Goal: Task Accomplishment & Management: Manage account settings

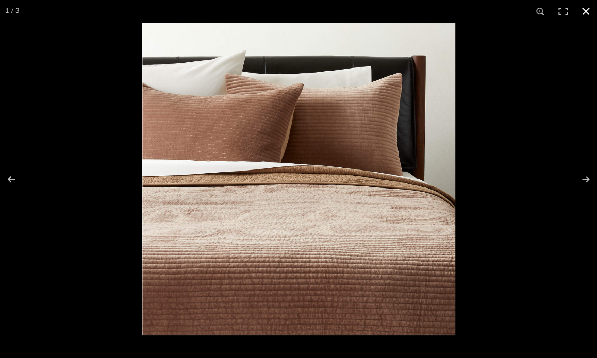
click at [586, 11] on button at bounding box center [585, 11] width 23 height 23
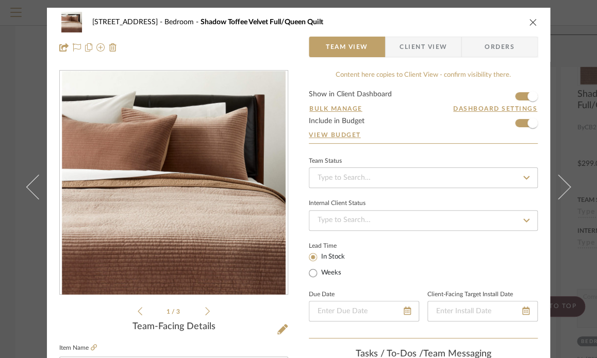
click at [529, 25] on icon "close" at bounding box center [533, 22] width 8 height 8
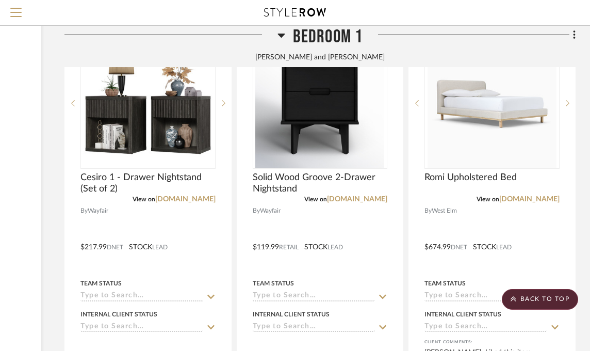
scroll to position [3402, 61]
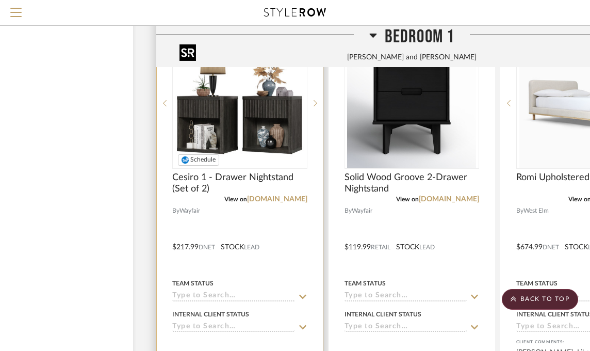
click at [0, 0] on img at bounding box center [0, 0] width 0 height 0
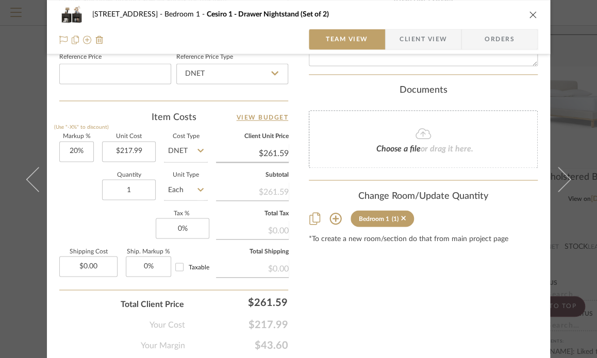
scroll to position [600, 0]
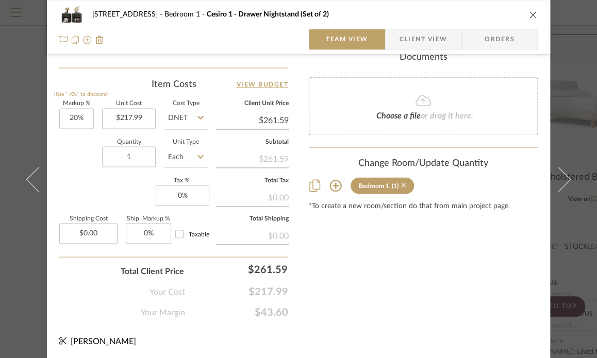
click at [401, 183] on icon at bounding box center [403, 185] width 5 height 5
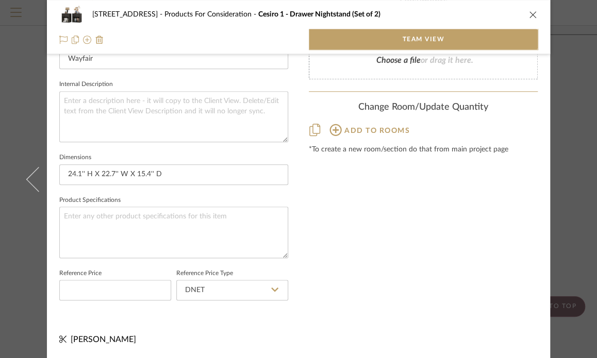
scroll to position [350, 0]
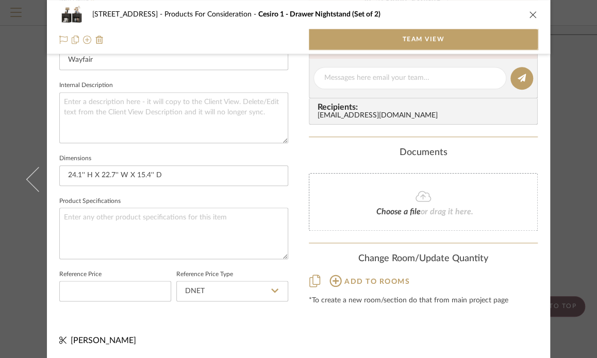
click at [332, 280] on icon at bounding box center [335, 281] width 12 height 12
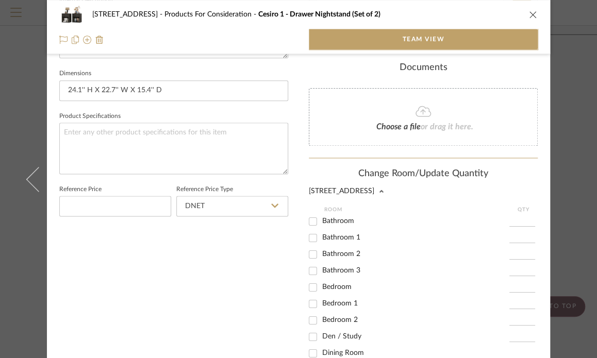
scroll to position [453, 0]
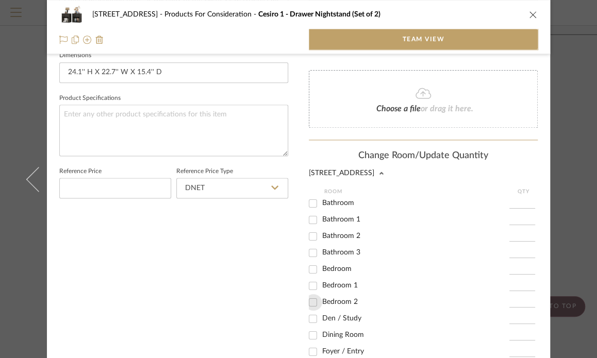
click at [307, 302] on input "Bedroom 2" at bounding box center [313, 302] width 16 height 16
checkbox input "true"
type input "1"
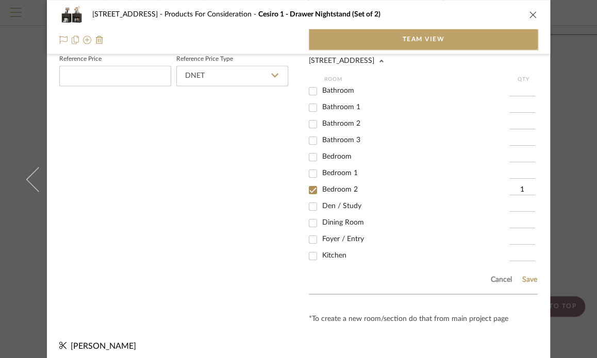
scroll to position [570, 0]
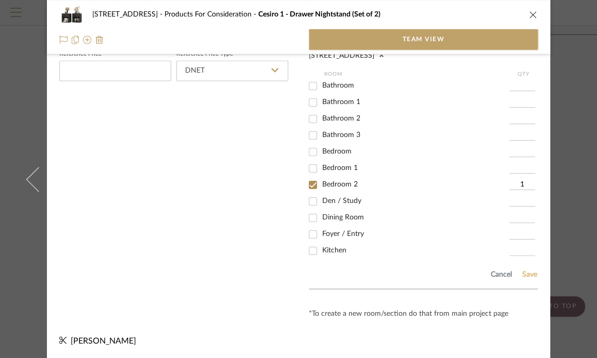
click at [524, 272] on button "Save" at bounding box center [530, 274] width 16 height 8
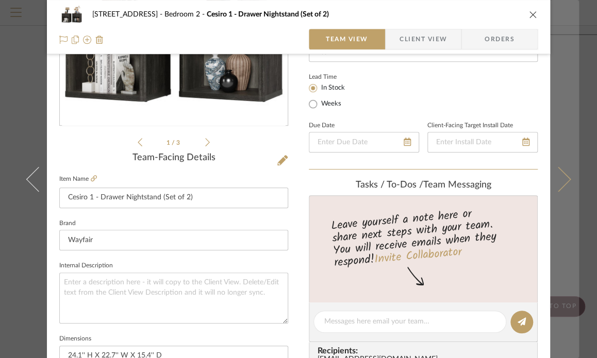
scroll to position [33, 0]
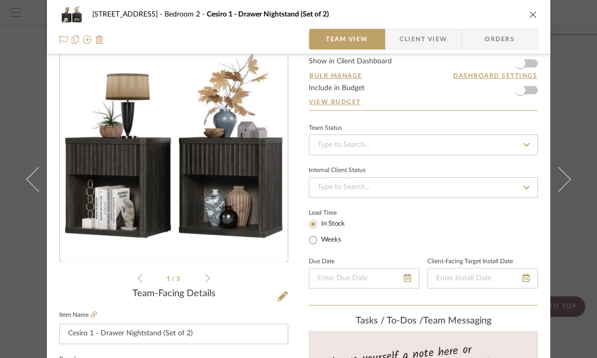
click at [529, 13] on icon "close" at bounding box center [533, 14] width 8 height 8
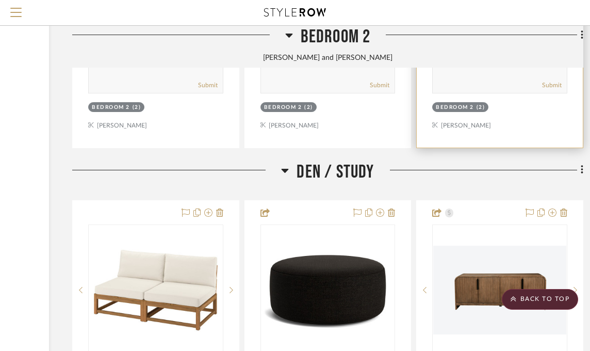
scroll to position [4794, 145]
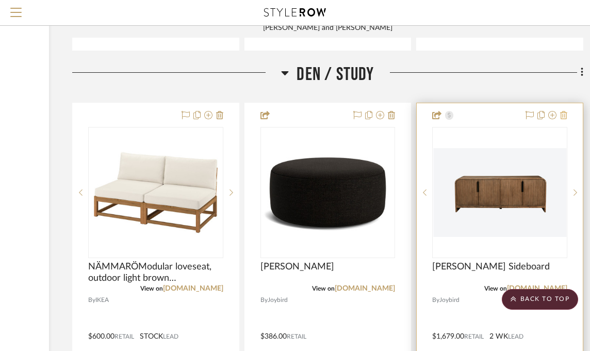
click at [564, 114] on icon at bounding box center [563, 115] width 7 height 8
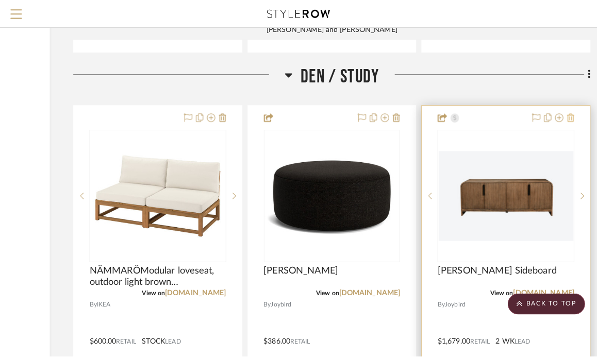
scroll to position [0, 0]
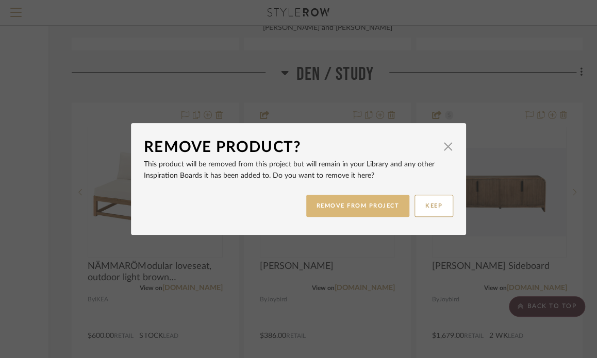
click at [357, 211] on button "REMOVE FROM PROJECT" at bounding box center [358, 206] width 104 height 22
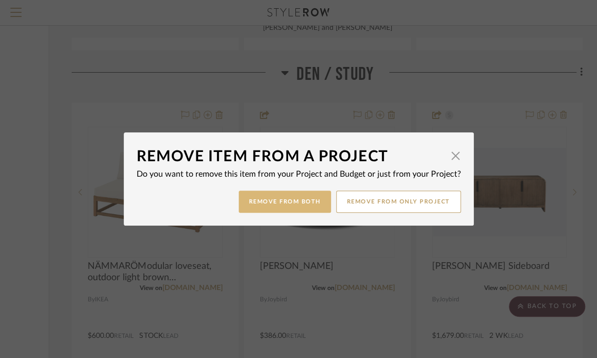
click at [289, 198] on button "Remove from Both" at bounding box center [285, 202] width 92 height 22
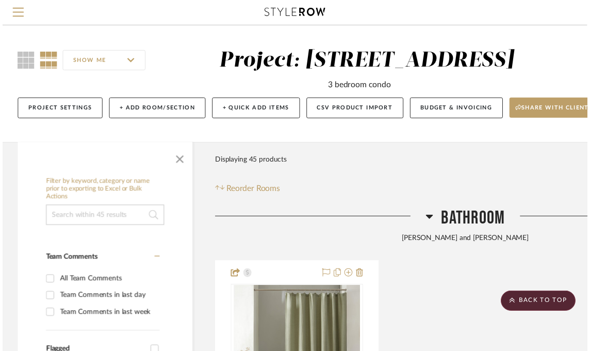
scroll to position [4794, 145]
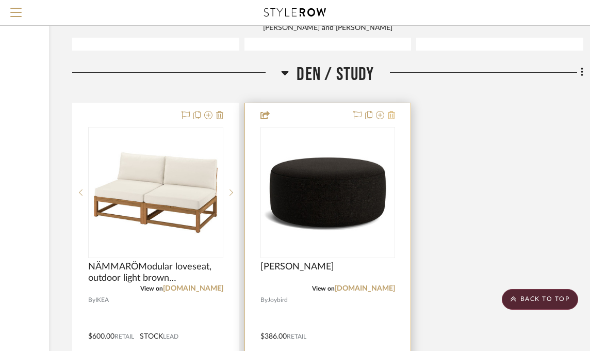
click at [393, 118] on icon at bounding box center [391, 115] width 7 height 8
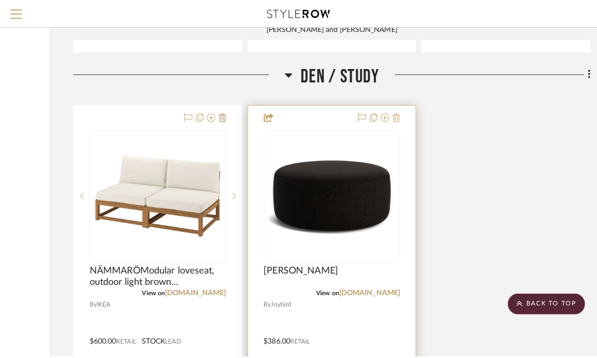
scroll to position [0, 0]
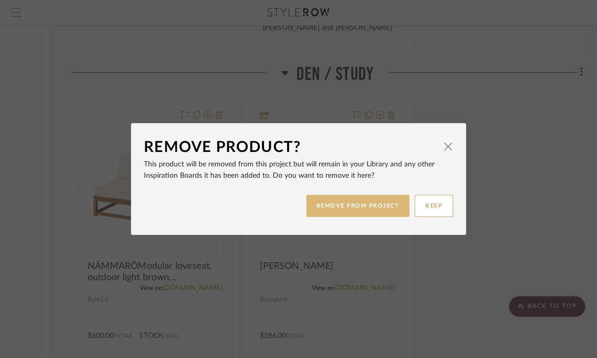
click at [352, 204] on button "REMOVE FROM PROJECT" at bounding box center [358, 206] width 104 height 22
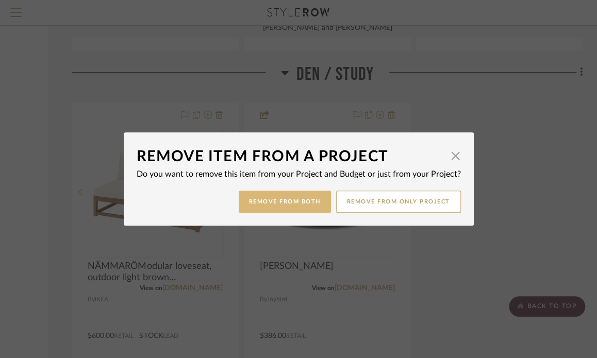
click at [292, 206] on button "Remove from Both" at bounding box center [285, 202] width 92 height 22
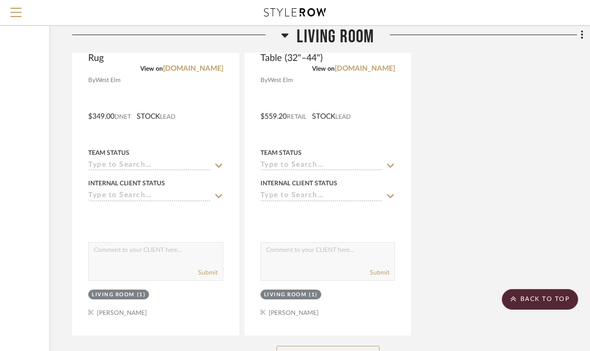
scroll to position [8500, 145]
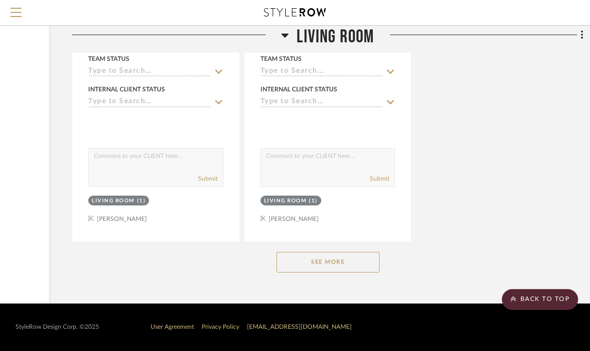
click at [329, 264] on button "See More" at bounding box center [327, 262] width 103 height 21
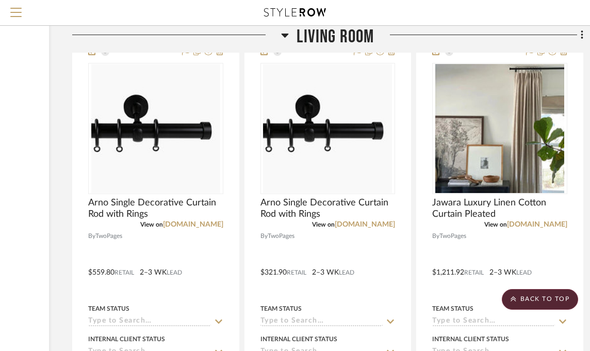
scroll to position [7315, 145]
